Goal: Communication & Community: Answer question/provide support

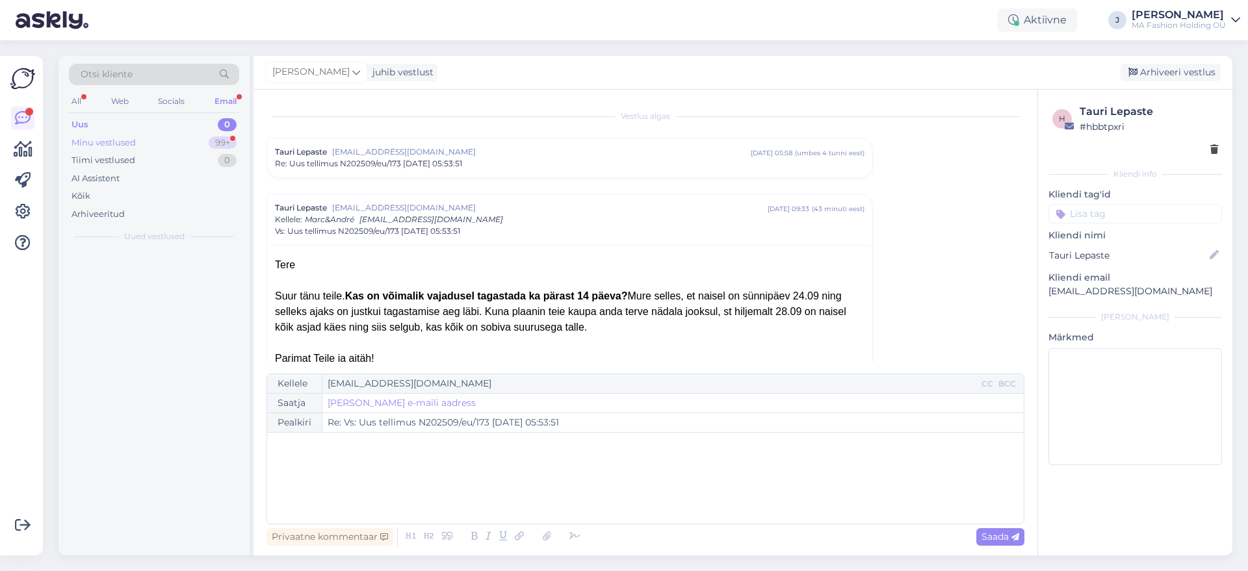
scroll to position [91, 0]
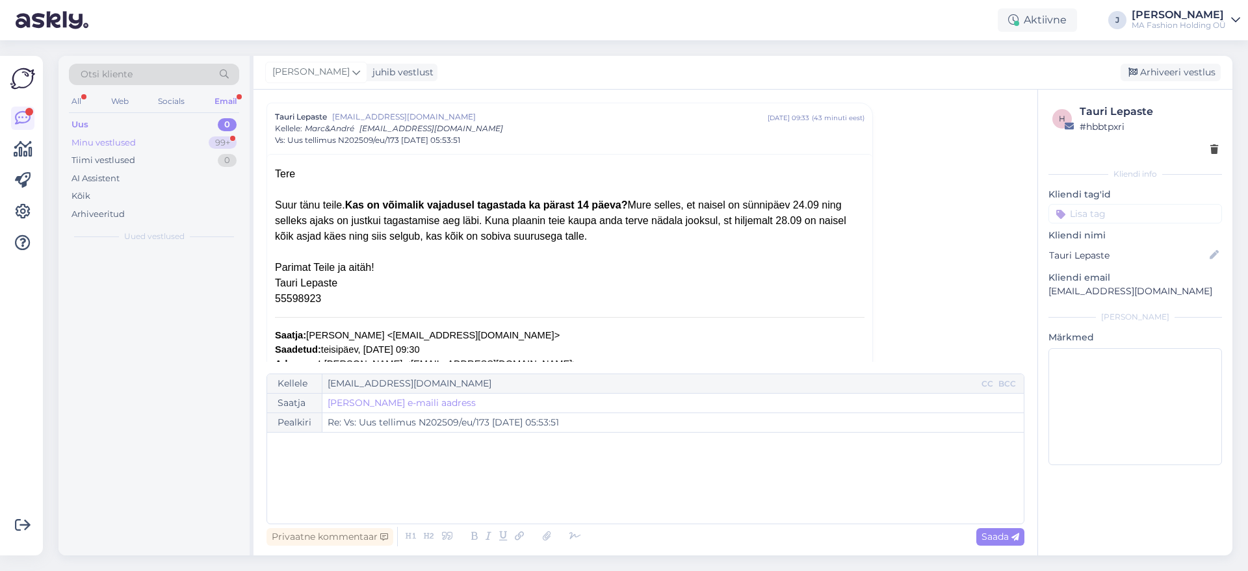
click at [179, 135] on div "Minu vestlused 99+" at bounding box center [154, 143] width 170 height 18
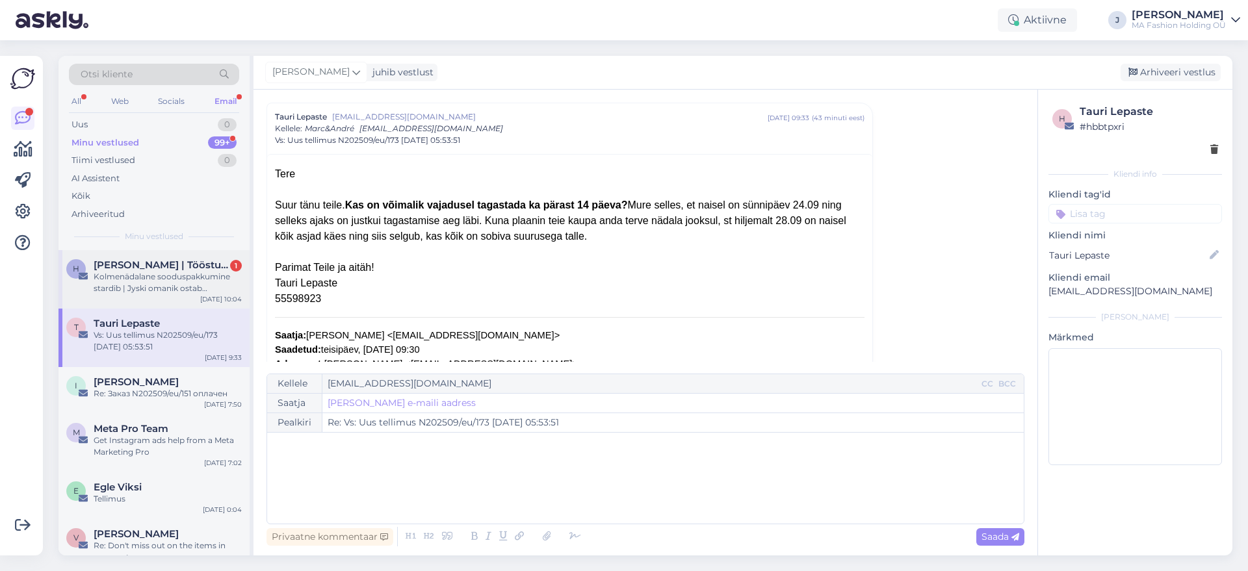
click at [212, 300] on div "[DATE] 10:04" at bounding box center [221, 299] width 42 height 10
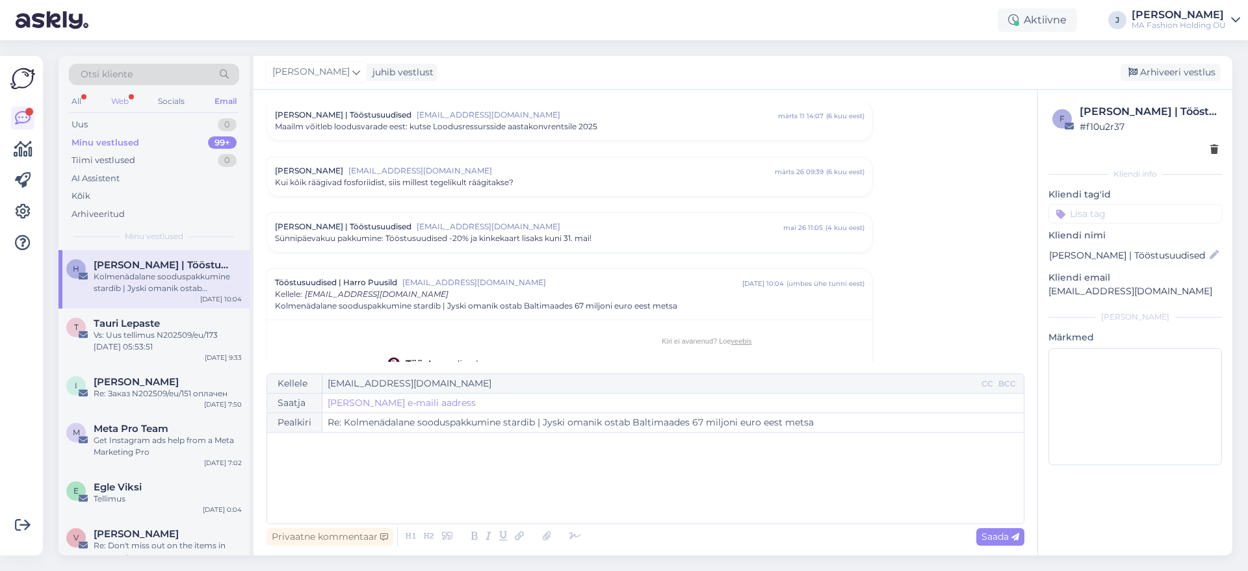
click at [124, 105] on div "Web" at bounding box center [120, 101] width 23 height 17
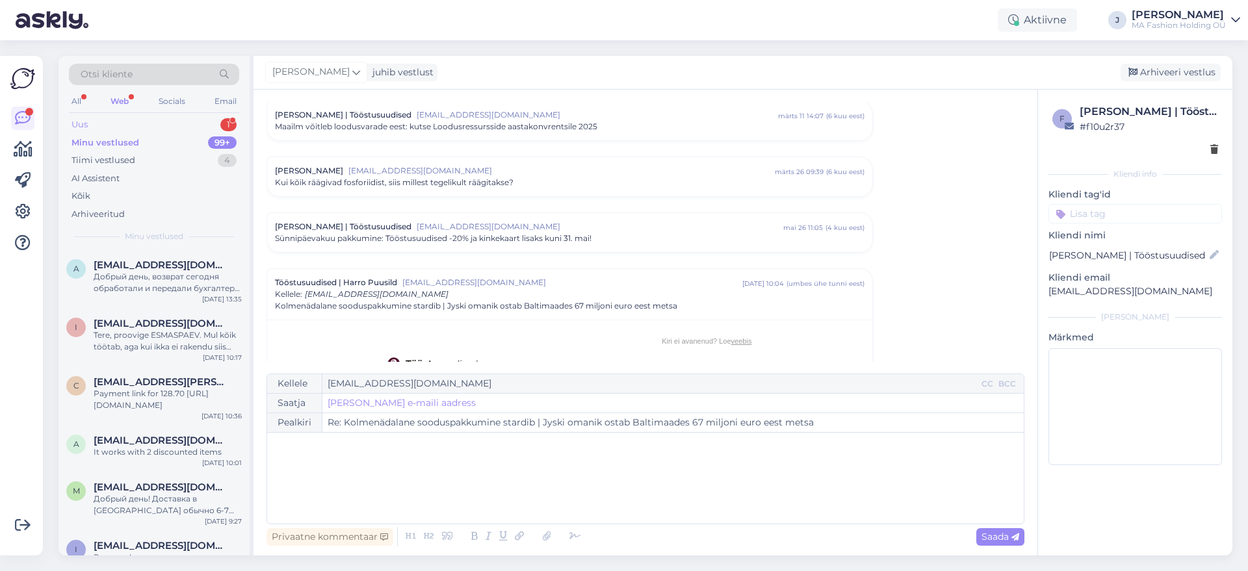
click at [206, 124] on div "Uus 1" at bounding box center [154, 125] width 170 height 18
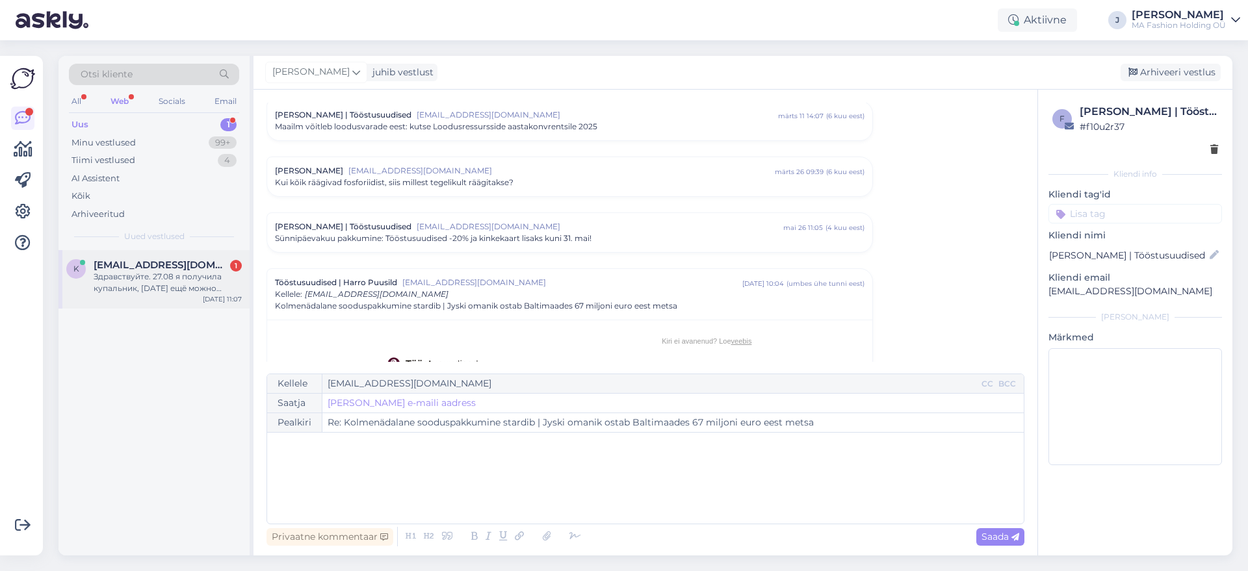
click at [194, 281] on div "Здравствуйте. 27.08 я получила купальник, [DATE] ещё можно обменять его на друг…" at bounding box center [168, 282] width 148 height 23
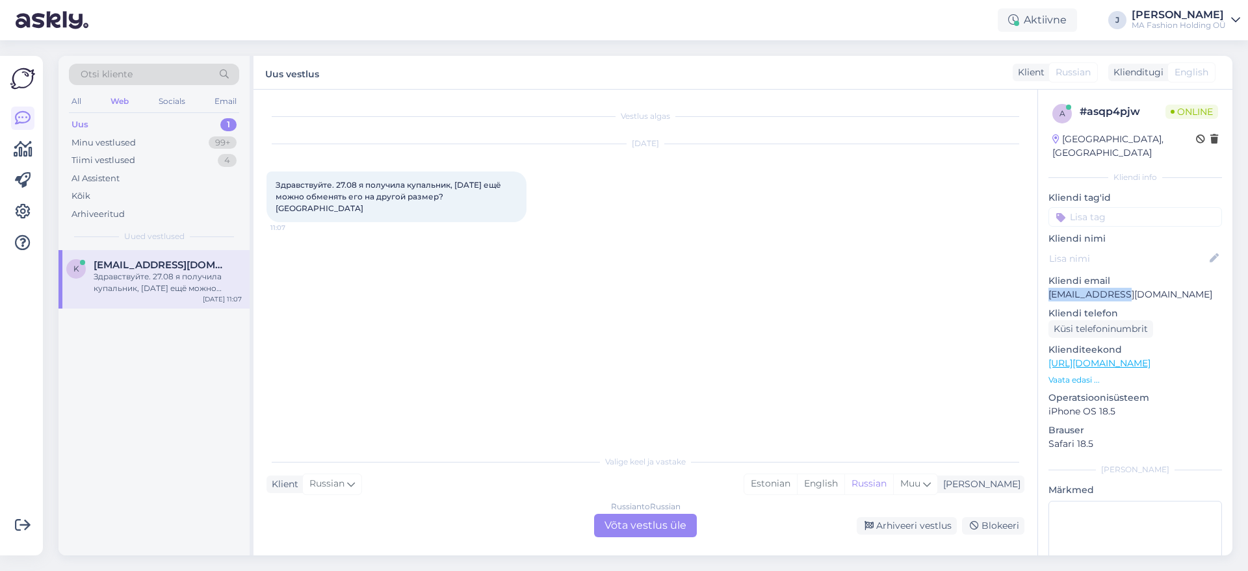
drag, startPoint x: 1129, startPoint y: 279, endPoint x: 1050, endPoint y: 281, distance: 78.7
click at [1050, 288] on p "[EMAIL_ADDRESS][DOMAIN_NAME]" at bounding box center [1135, 295] width 174 height 14
copy p "[EMAIL_ADDRESS][DOMAIN_NAME]"
click at [648, 515] on div "Russian to Russian Võta vestlus üle" at bounding box center [645, 525] width 103 height 23
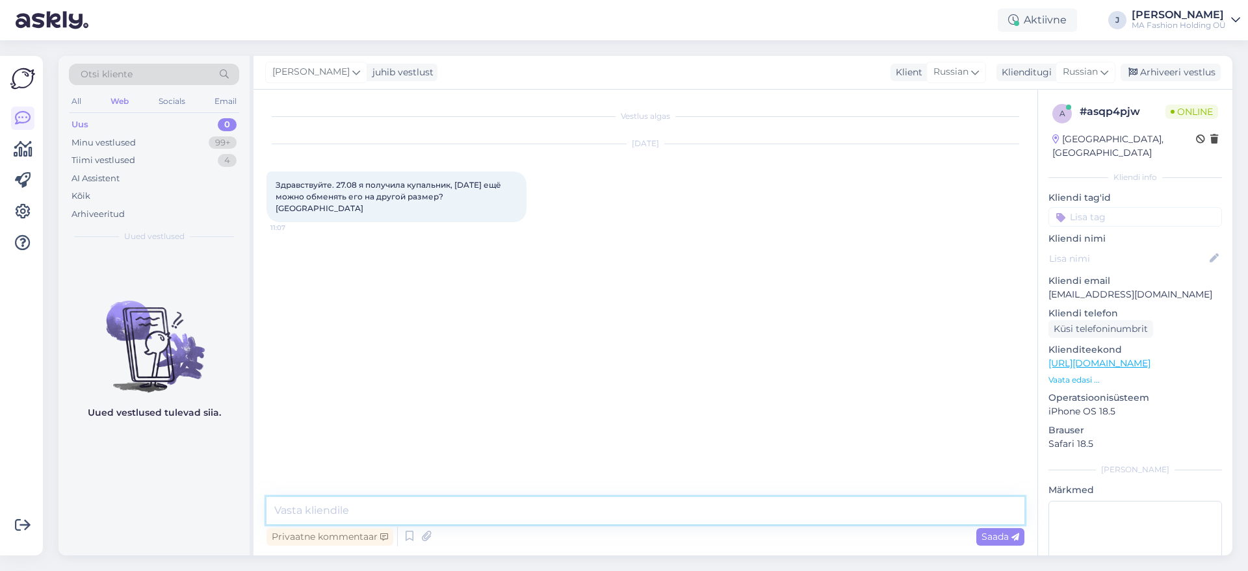
click at [569, 507] on textarea at bounding box center [645, 510] width 758 height 27
click at [584, 519] on textarea at bounding box center [645, 510] width 758 height 27
click at [588, 509] on textarea at bounding box center [645, 510] width 758 height 27
click at [591, 506] on textarea at bounding box center [645, 510] width 758 height 27
click at [947, 510] on textarea "Добрый день! Да, еще есть такая возможность, если купальник не ношен, в оригина…" at bounding box center [645, 510] width 758 height 27
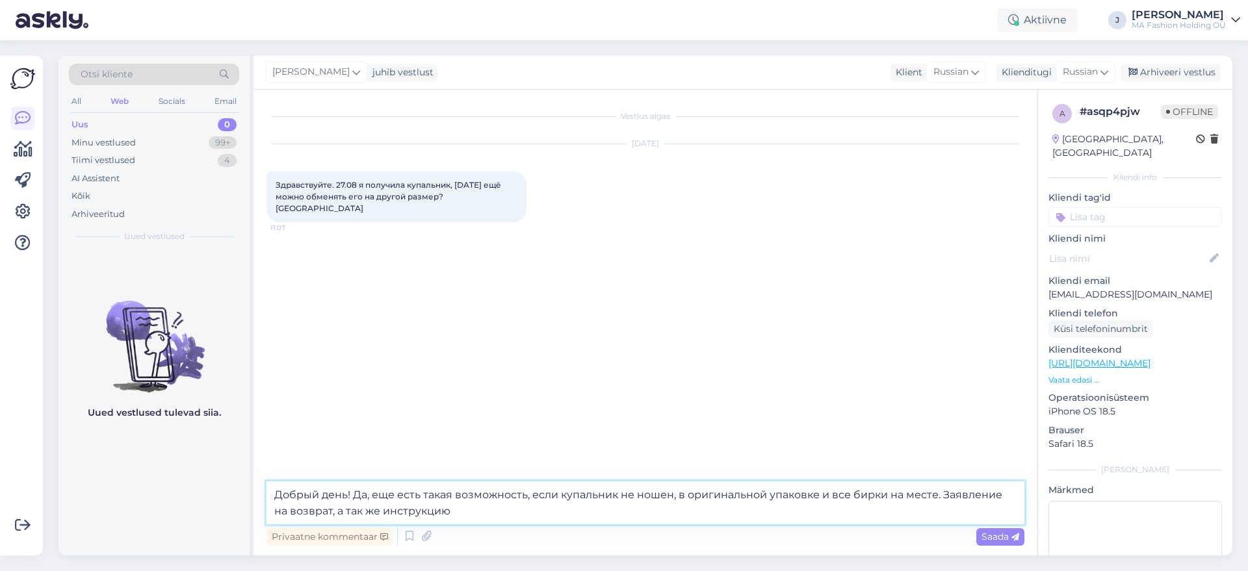
click at [331, 511] on textarea "Добрый день! Да, еще есть такая возможность, если купальник не ношен, в оригина…" at bounding box center [645, 503] width 758 height 43
click at [330, 511] on textarea "Добрый день! Да, еще есть такая возможность, если купальник не ношен, в оригина…" at bounding box center [645, 503] width 758 height 43
click at [451, 512] on textarea "Добрый день! Да, еще есть такая возможность, если купальник не ношен, в оригина…" at bounding box center [645, 503] width 758 height 43
paste textarea "[URL][DOMAIN_NAME]"
click at [881, 512] on textarea "Добрый день! Да, еще есть такая возможность, если купальник не ношен, в оригина…" at bounding box center [645, 503] width 758 height 43
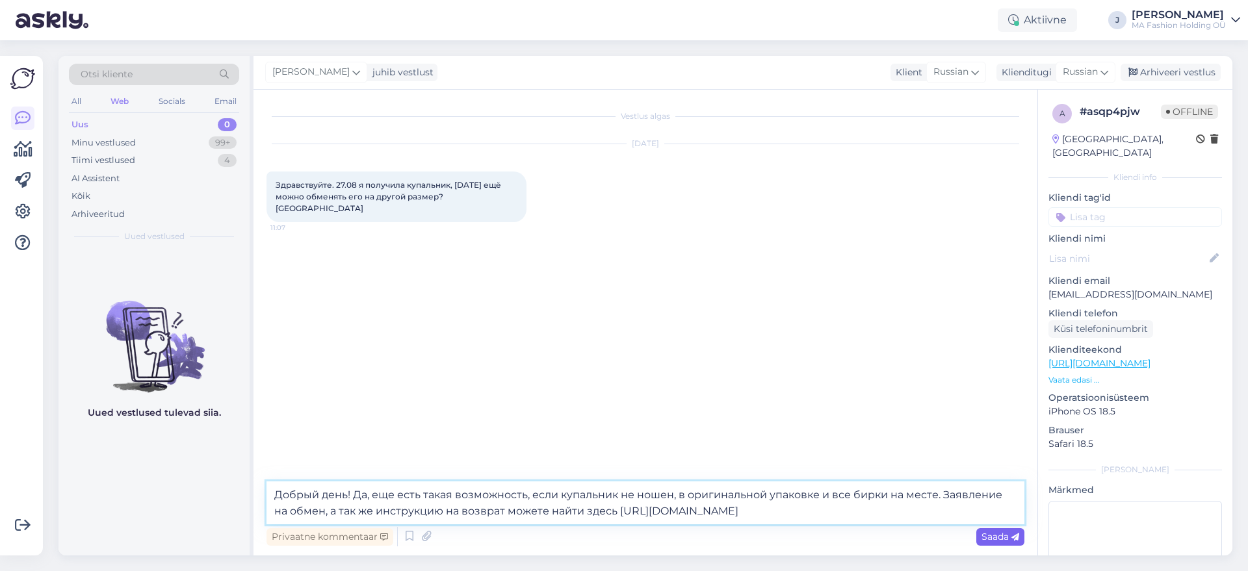
type textarea "Добрый день! Да, еще есть такая возможность, если купальник не ношен, в оригина…"
click at [1011, 534] on span "Saada" at bounding box center [1000, 537] width 38 height 12
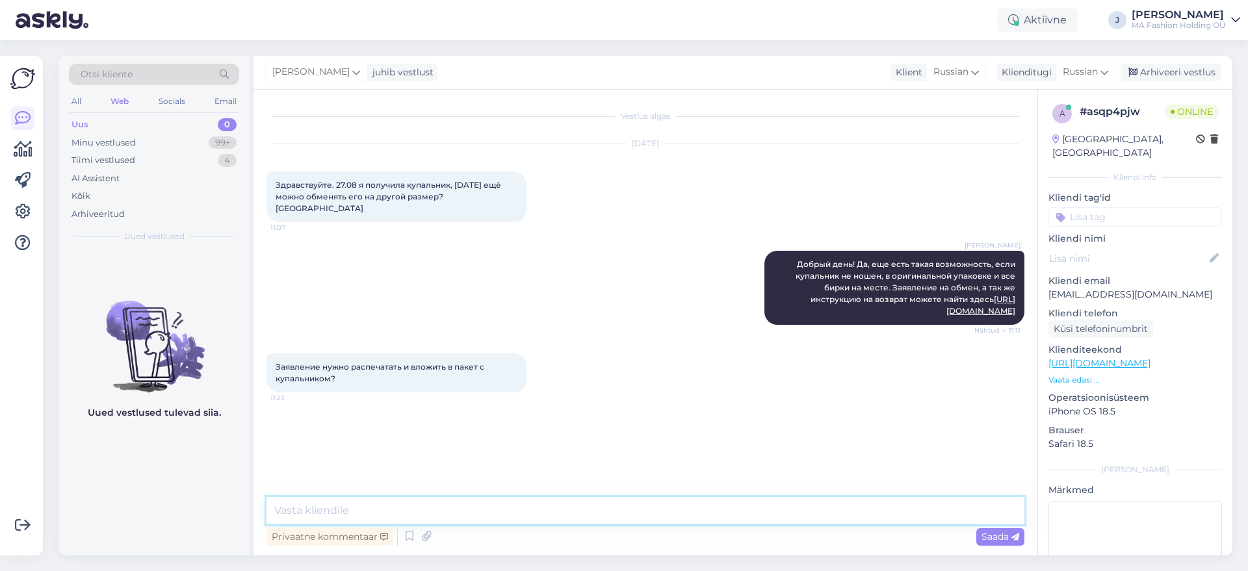
click at [428, 513] on textarea at bounding box center [645, 510] width 758 height 27
click at [684, 507] on textarea "При возможности да, если распечатать не получается, то можете прислать на эмейл…" at bounding box center [645, 510] width 758 height 27
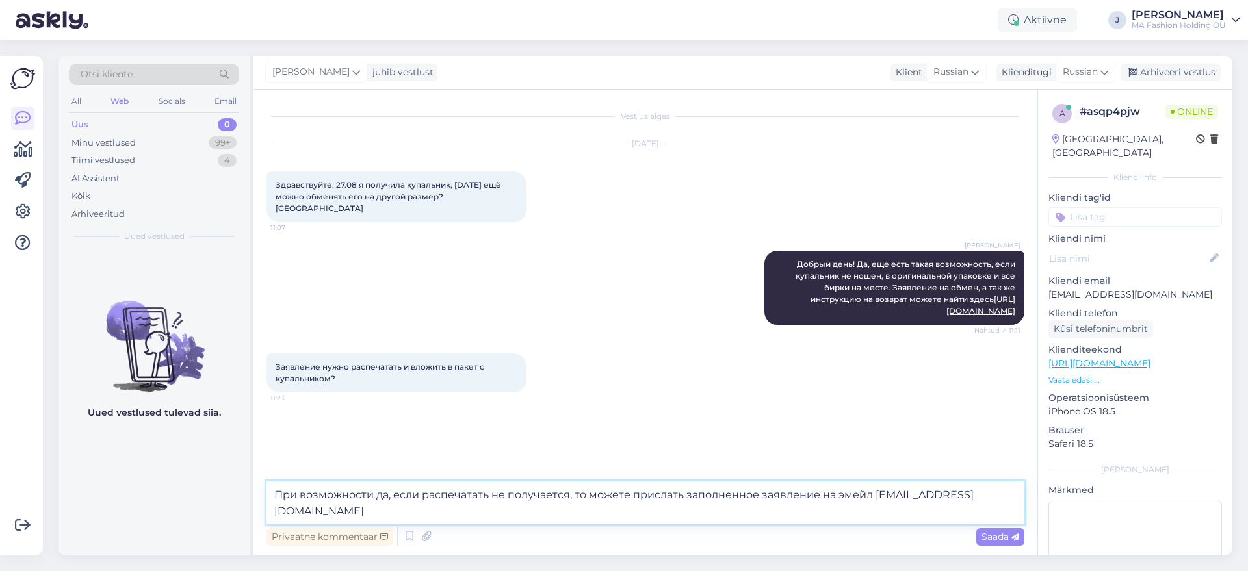
click at [358, 514] on textarea "При возможности да, если распечатать не получается, то можете прислать заполнен…" at bounding box center [645, 503] width 758 height 43
click at [375, 512] on textarea "При возможности да, если распечатать не получается, то можете прислать заполнен…" at bounding box center [645, 503] width 758 height 43
click at [460, 512] on textarea "При возможности да, если распечатать не получается, то можете прислать заполнен…" at bounding box center [645, 503] width 758 height 43
drag, startPoint x: 468, startPoint y: 512, endPoint x: 266, endPoint y: 512, distance: 202.1
click at [266, 512] on div "Vestlus algas [DATE] Здравствуйте. 27.08 я получила купальник, [DATE] ещё можно…" at bounding box center [645, 323] width 784 height 466
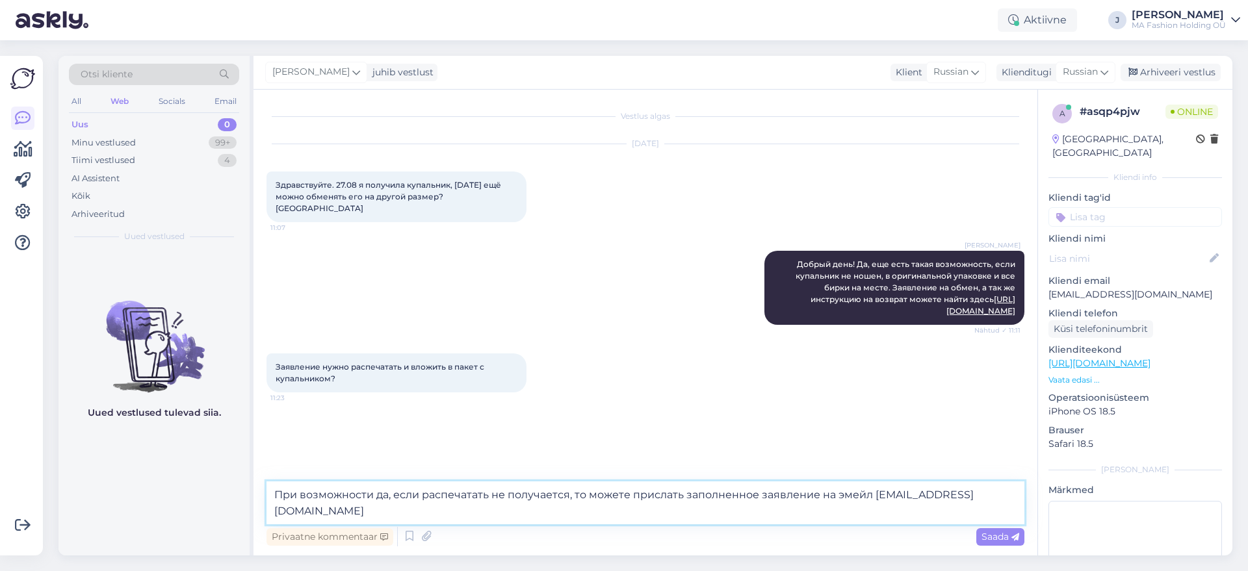
paste textarea "eu"
type textarea "При возможности да, если распечатать не получается, то можете прислать заполнен…"
